Goal: Task Accomplishment & Management: Use online tool/utility

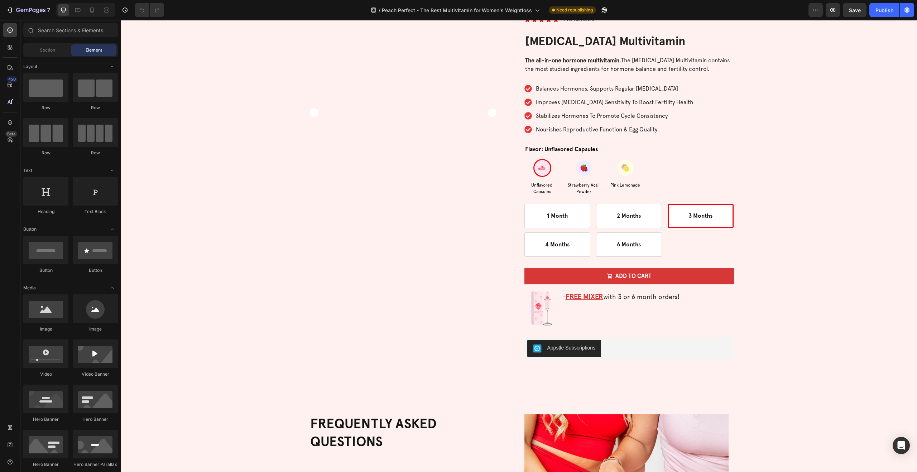
scroll to position [1952, 0]
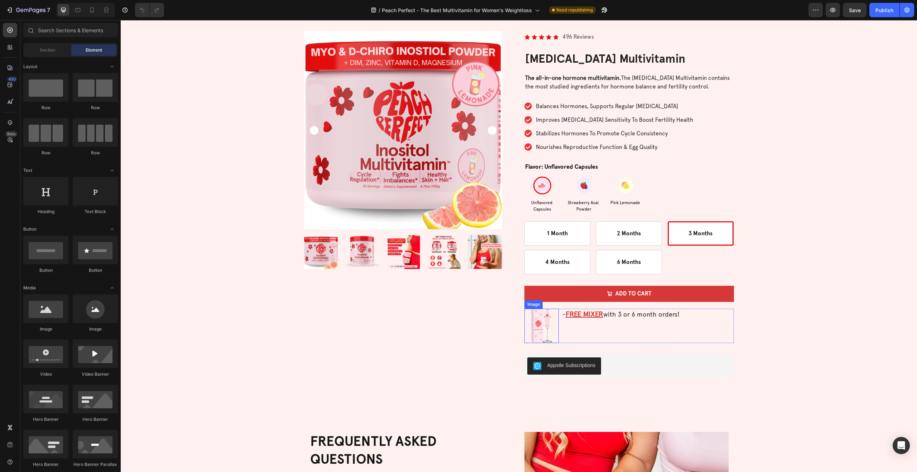
click at [543, 321] on img at bounding box center [541, 326] width 34 height 34
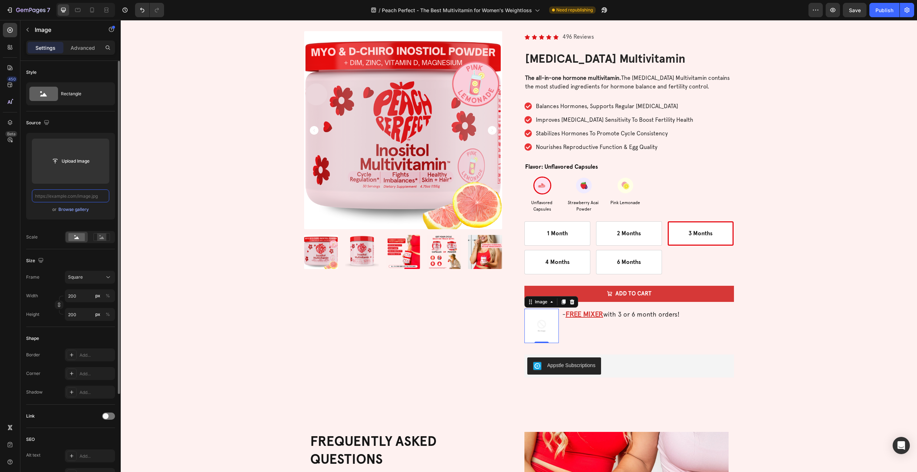
scroll to position [0, 0]
paste input "[URL][DOMAIN_NAME]"
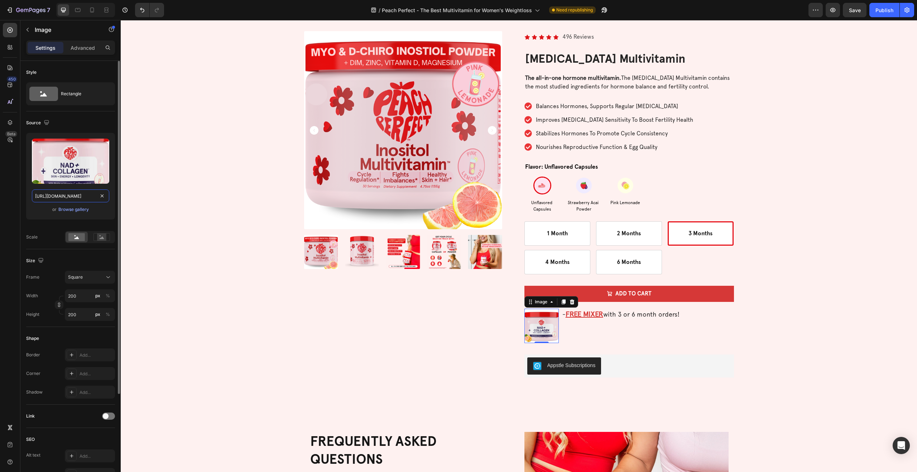
scroll to position [0, 221]
type input "[URL][DOMAIN_NAME]"
click at [589, 315] on u "FREE MIXER" at bounding box center [584, 314] width 38 height 9
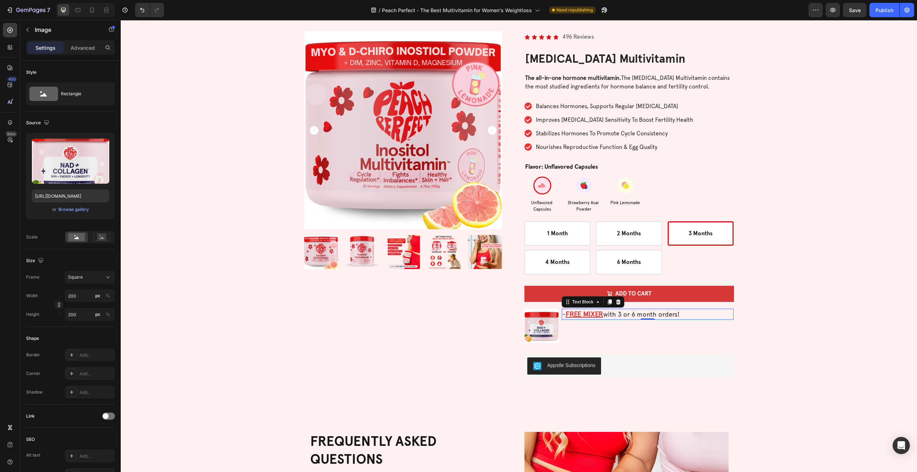
click at [589, 315] on u "FREE MIXER" at bounding box center [584, 314] width 38 height 9
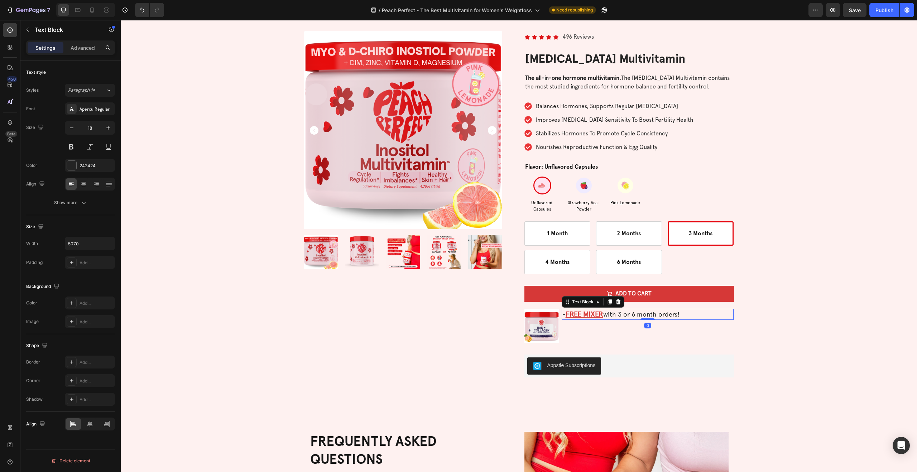
click at [589, 315] on u "FREE MIXER" at bounding box center [584, 314] width 38 height 9
click at [387, 309] on div "Product Images" at bounding box center [408, 208] width 209 height 355
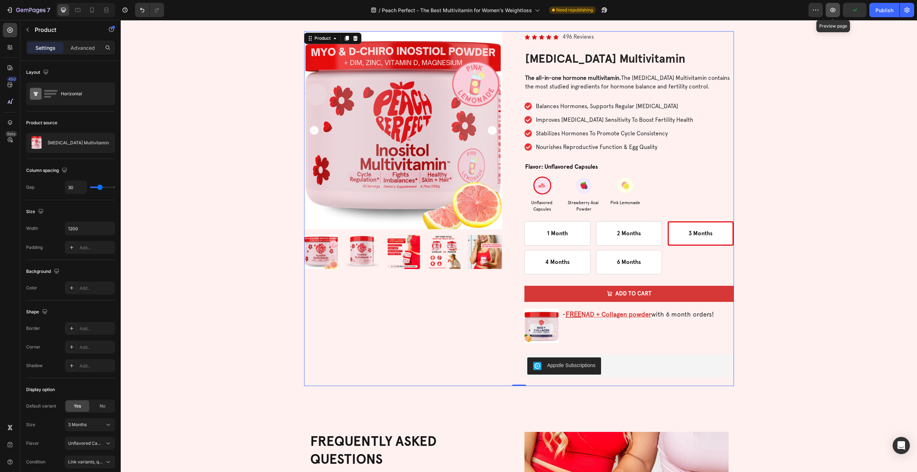
click at [833, 10] on icon "button" at bounding box center [832, 10] width 2 height 2
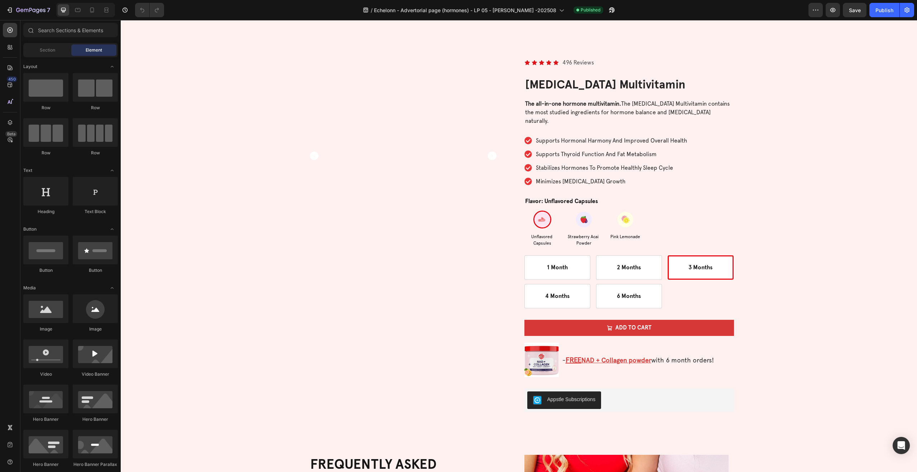
scroll to position [2216, 0]
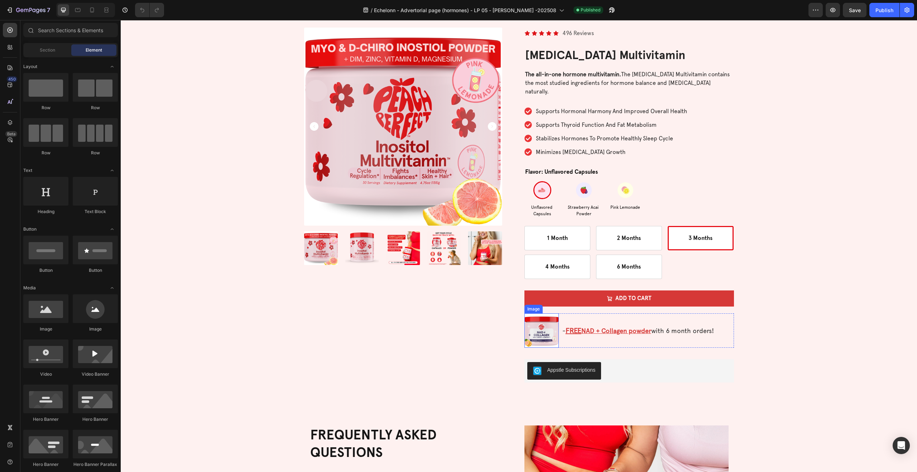
click at [541, 330] on img at bounding box center [541, 330] width 34 height 34
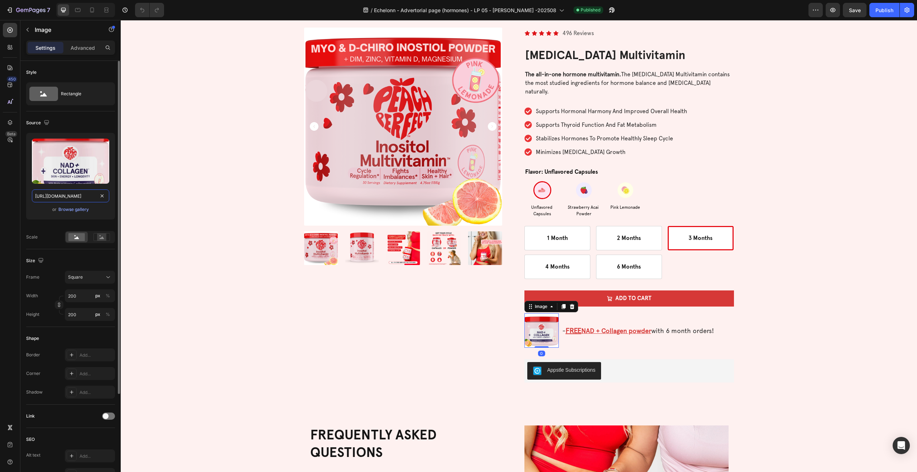
click at [69, 197] on input "[URL][DOMAIN_NAME]" at bounding box center [70, 195] width 77 height 13
click at [575, 332] on u "FREE" at bounding box center [573, 330] width 16 height 9
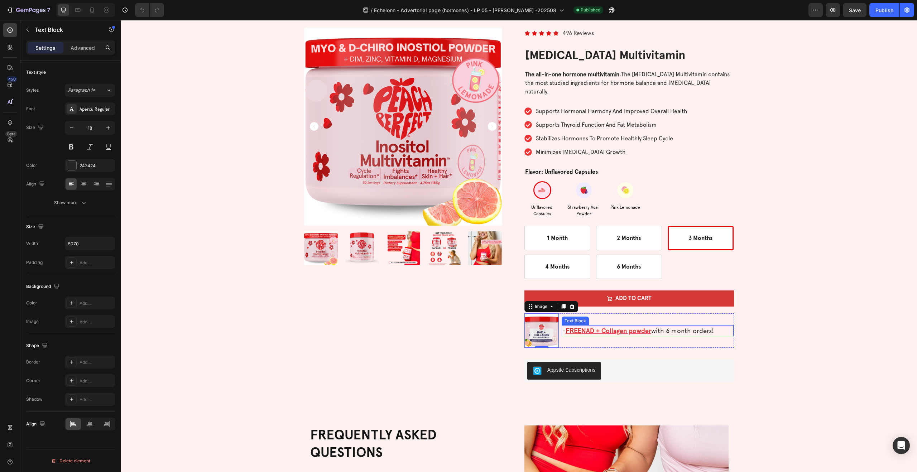
click at [575, 332] on u "FREE" at bounding box center [573, 330] width 16 height 9
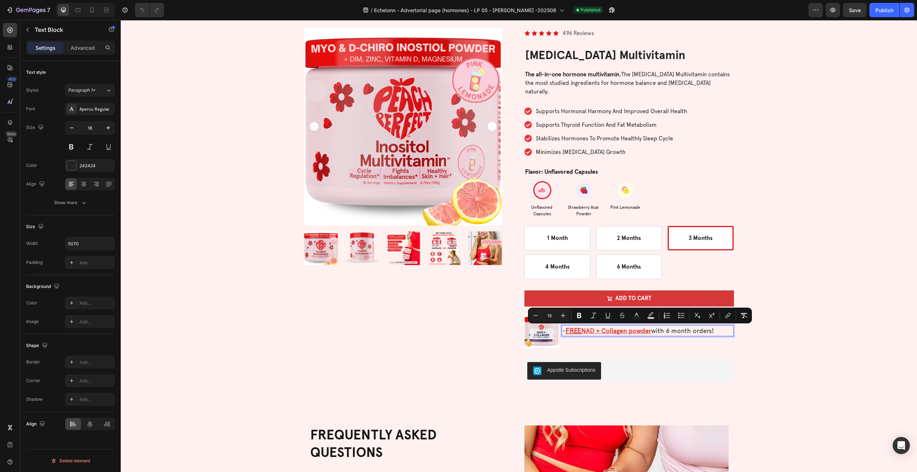
copy p "- FREE NAD + Collagen powder with 6 month orders!"
